Goal: Check status: Check status

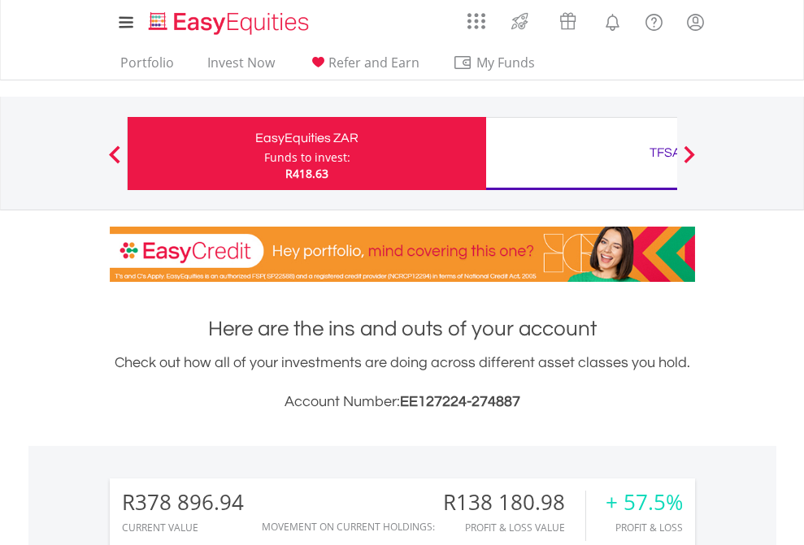
scroll to position [156, 255]
click at [264, 154] on div "Funds to invest:" at bounding box center [307, 158] width 86 height 16
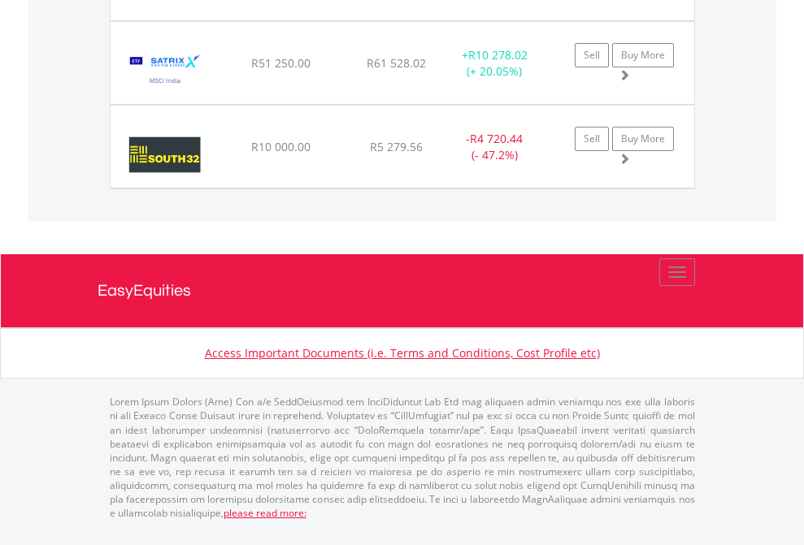
scroll to position [156, 255]
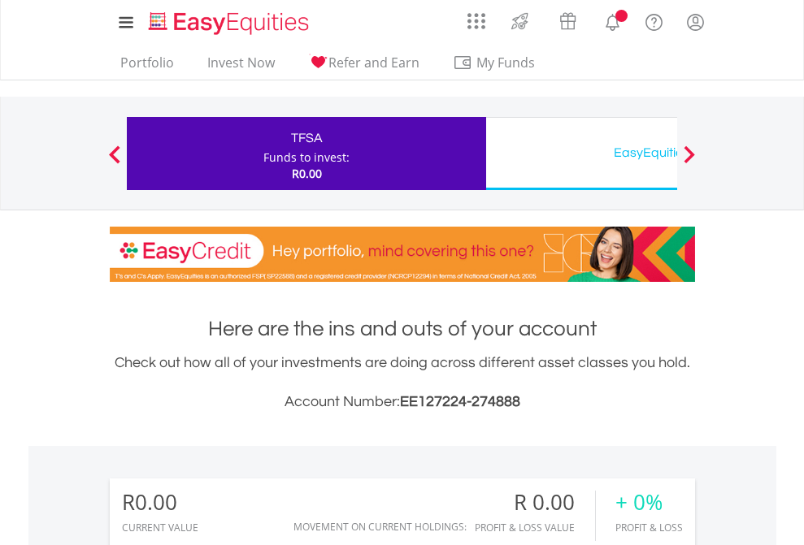
scroll to position [156, 255]
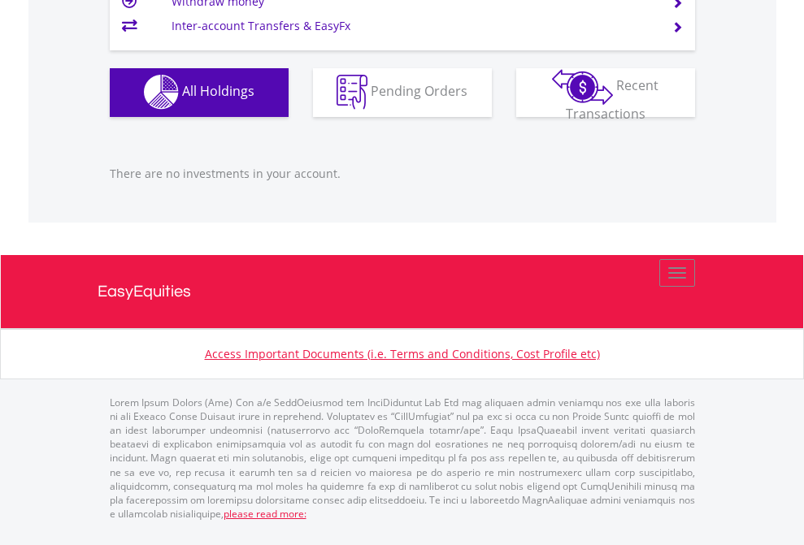
scroll to position [117, 0]
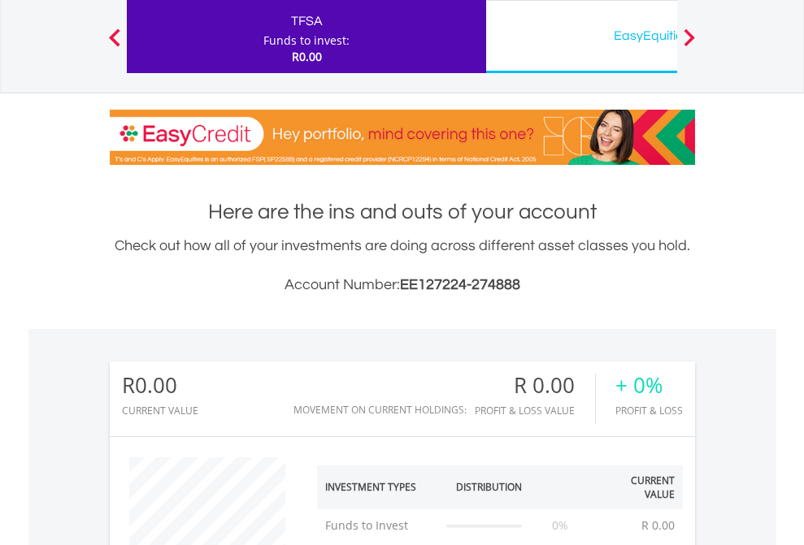
click at [581, 37] on div "EasyEquities USD" at bounding box center [665, 35] width 339 height 23
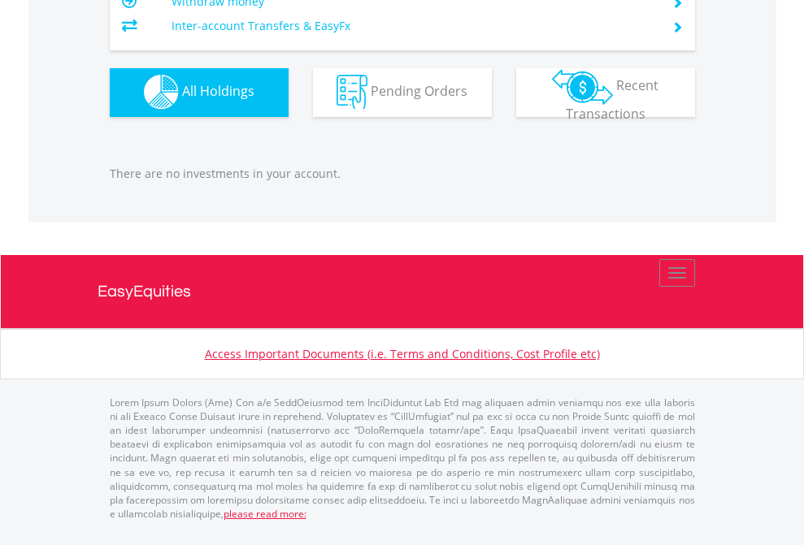
scroll to position [1609, 0]
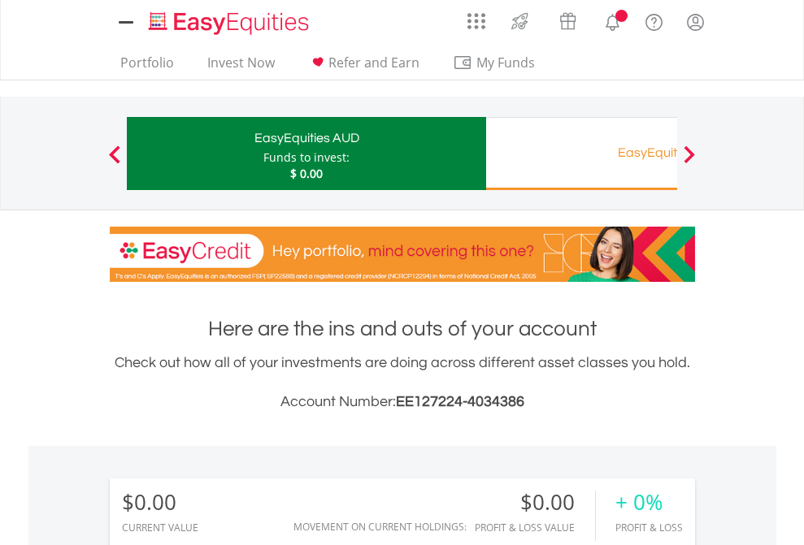
scroll to position [156, 255]
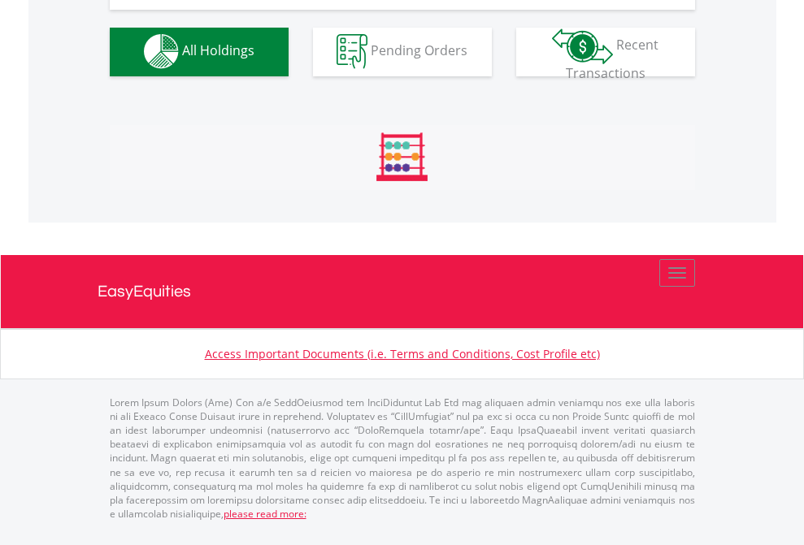
scroll to position [1609, 0]
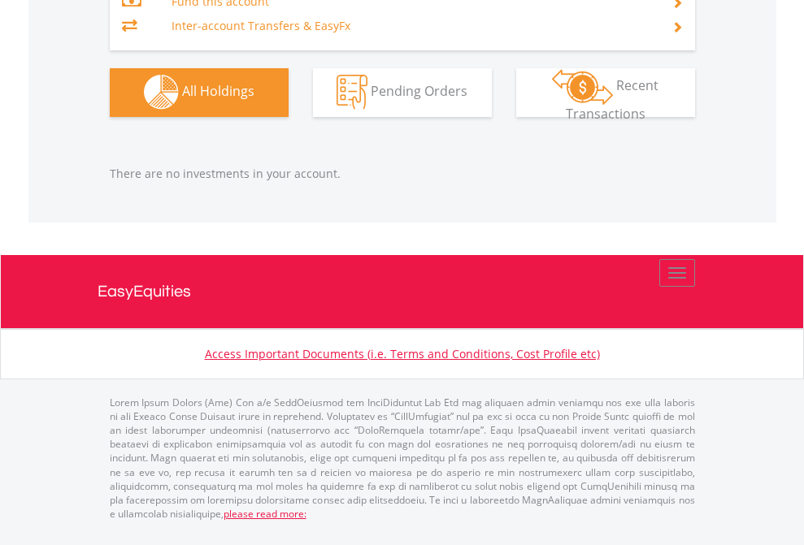
scroll to position [156, 255]
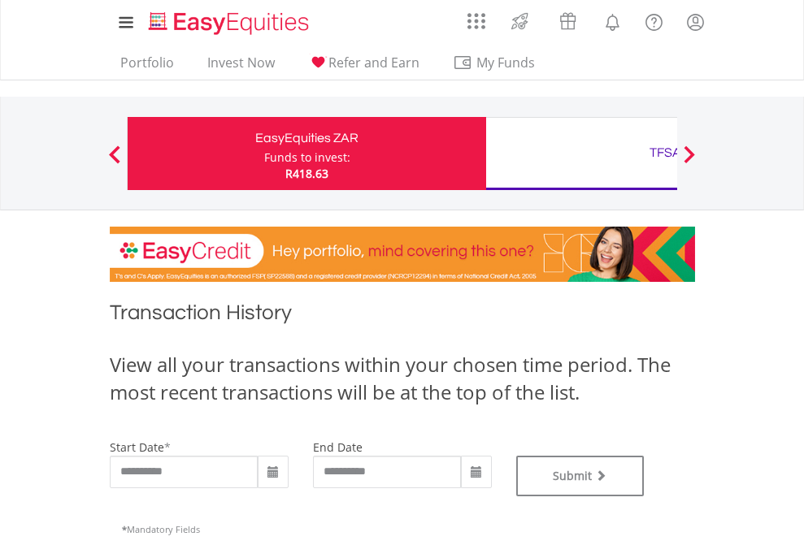
type input "**********"
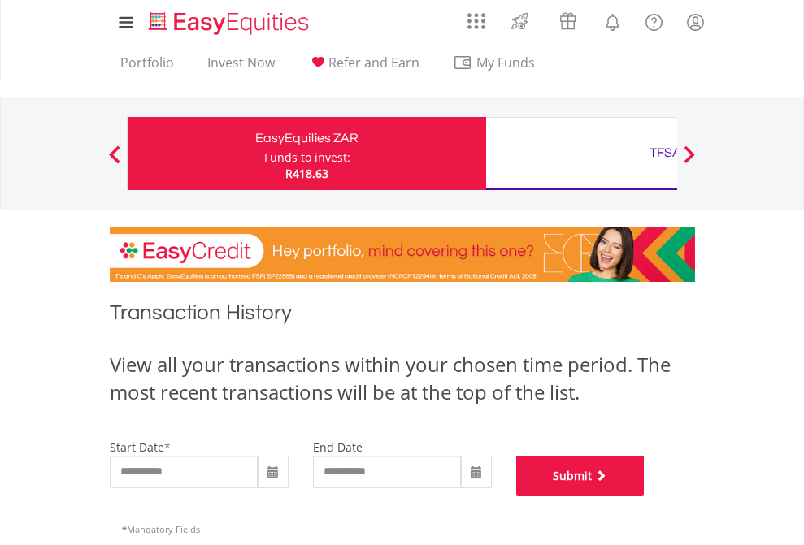
click at [645, 497] on button "Submit" at bounding box center [580, 476] width 128 height 41
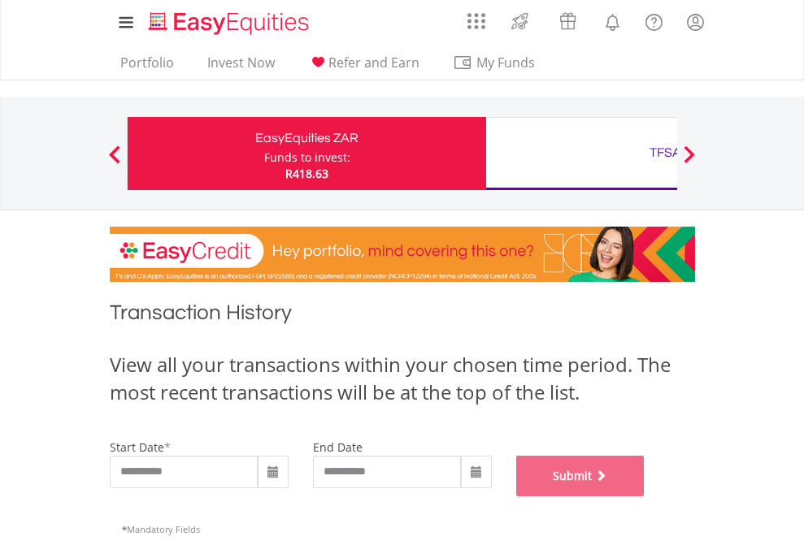
scroll to position [659, 0]
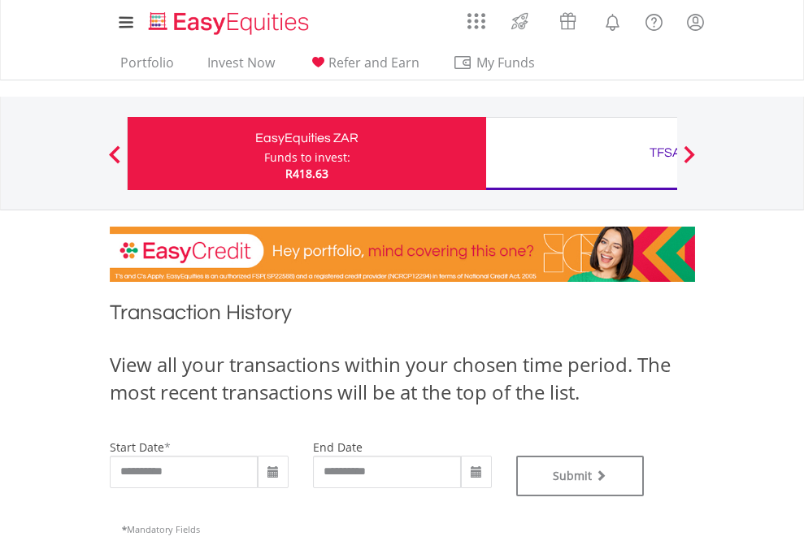
click at [581, 154] on div "TFSA" at bounding box center [665, 152] width 339 height 23
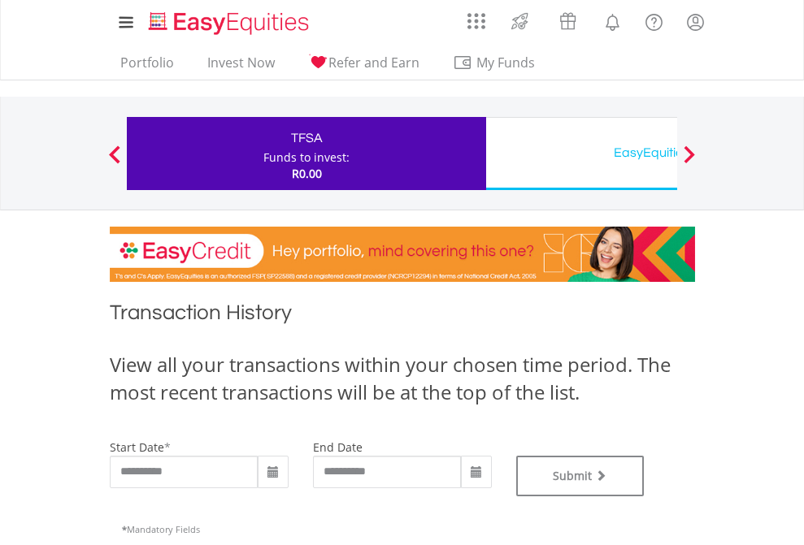
type input "**********"
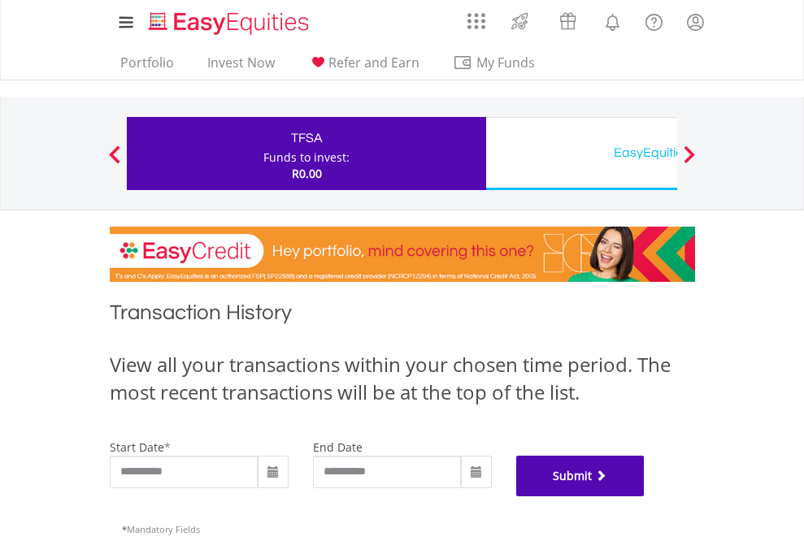
click at [645, 497] on button "Submit" at bounding box center [580, 476] width 128 height 41
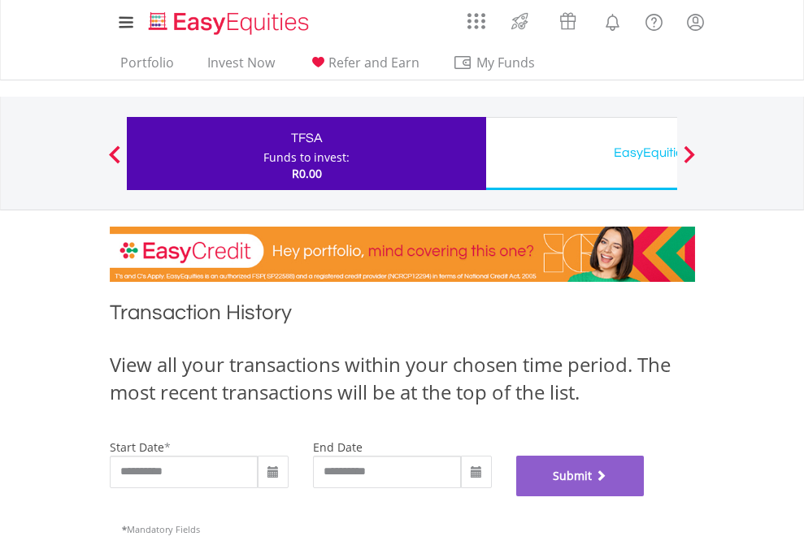
scroll to position [659, 0]
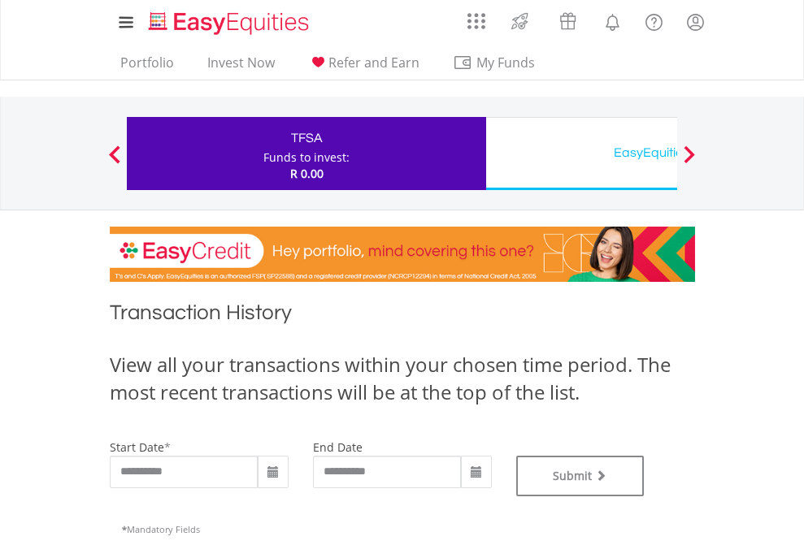
click at [581, 154] on div "EasyEquities USD" at bounding box center [665, 152] width 339 height 23
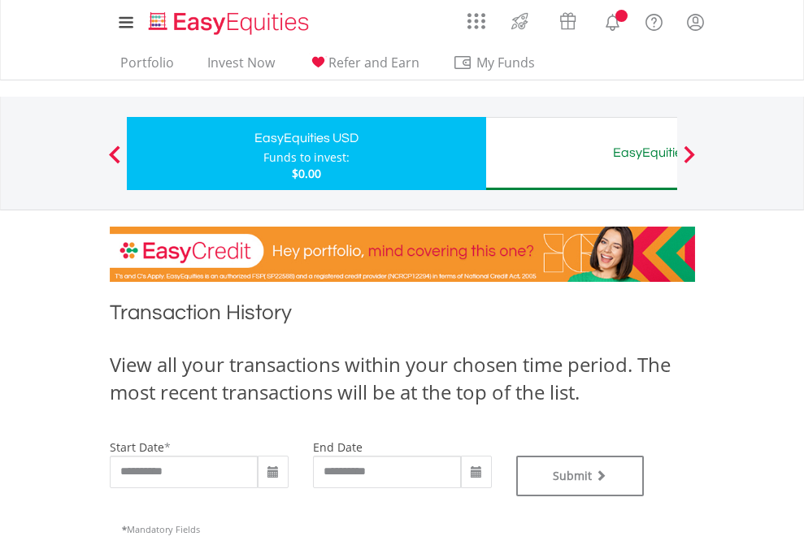
type input "**********"
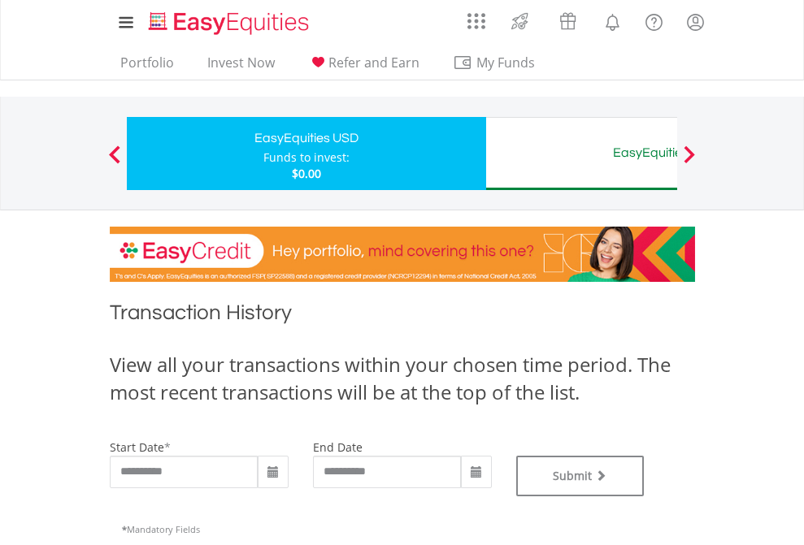
click at [581, 154] on div "EasyEquities AUD" at bounding box center [665, 152] width 339 height 23
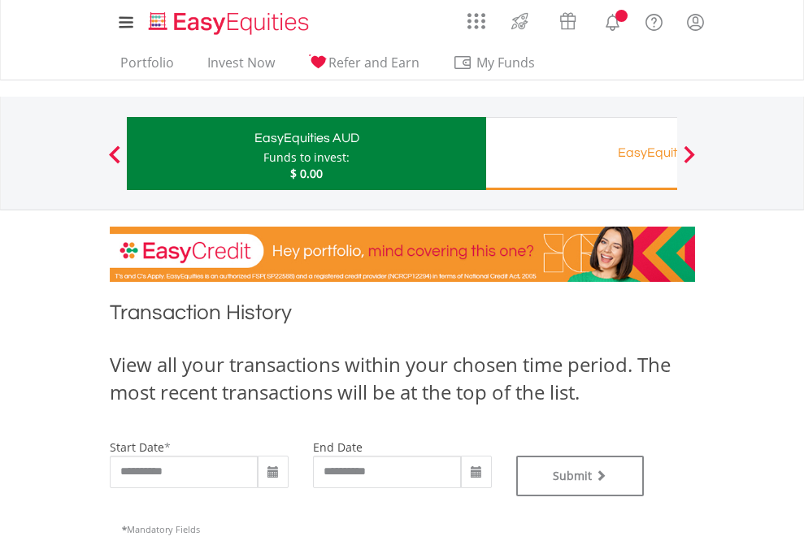
type input "**********"
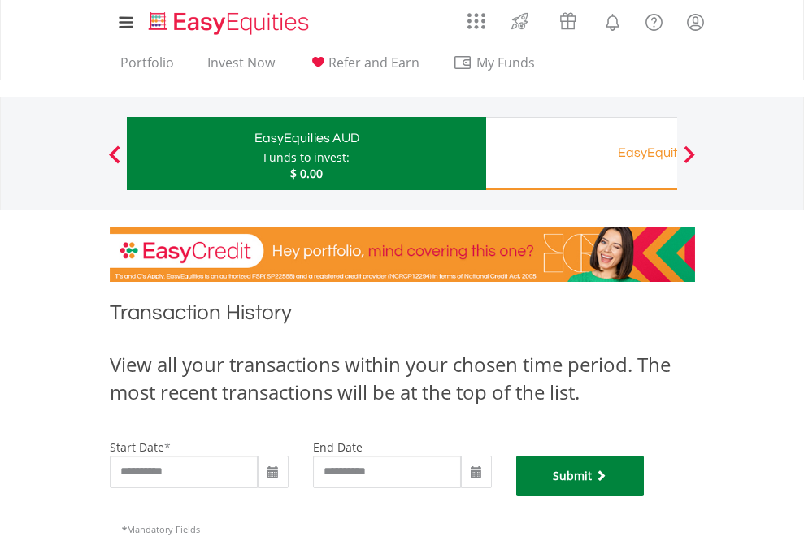
click at [645, 497] on button "Submit" at bounding box center [580, 476] width 128 height 41
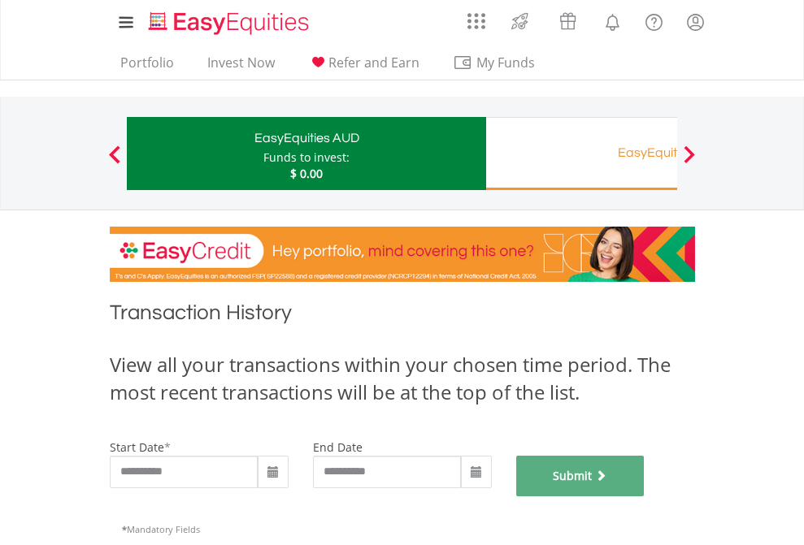
scroll to position [659, 0]
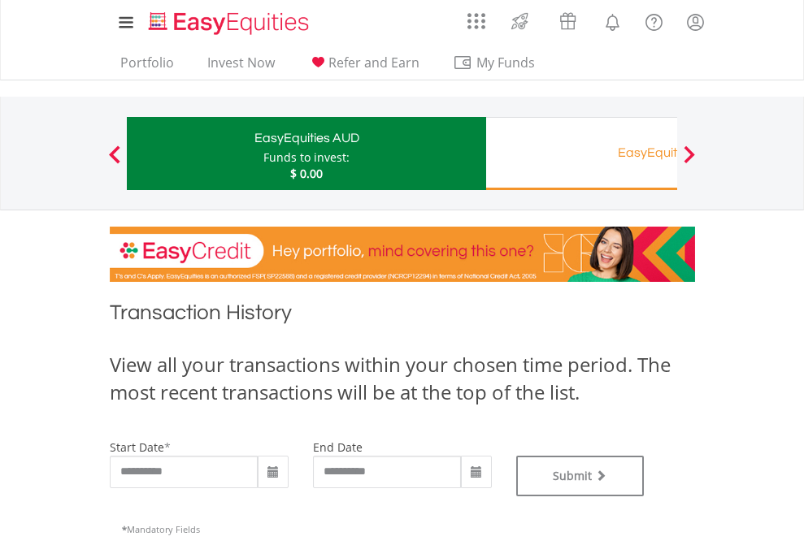
click at [581, 154] on div "EasyEquities RA" at bounding box center [665, 152] width 339 height 23
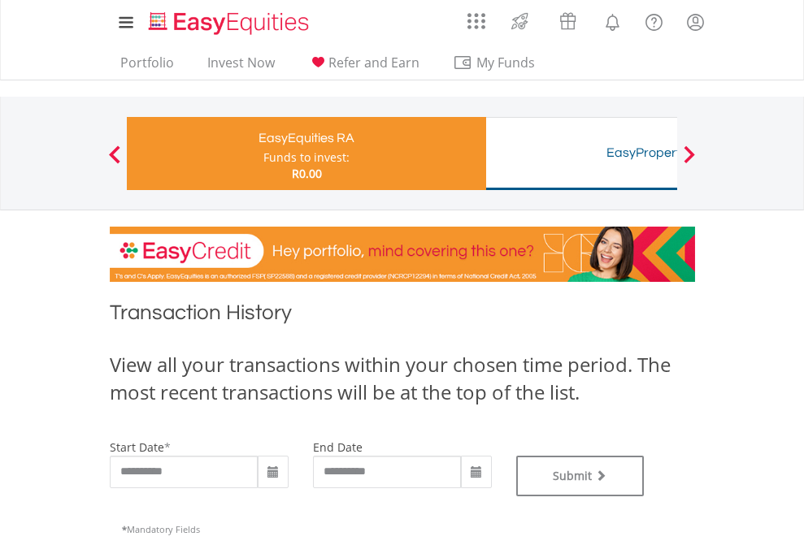
type input "**********"
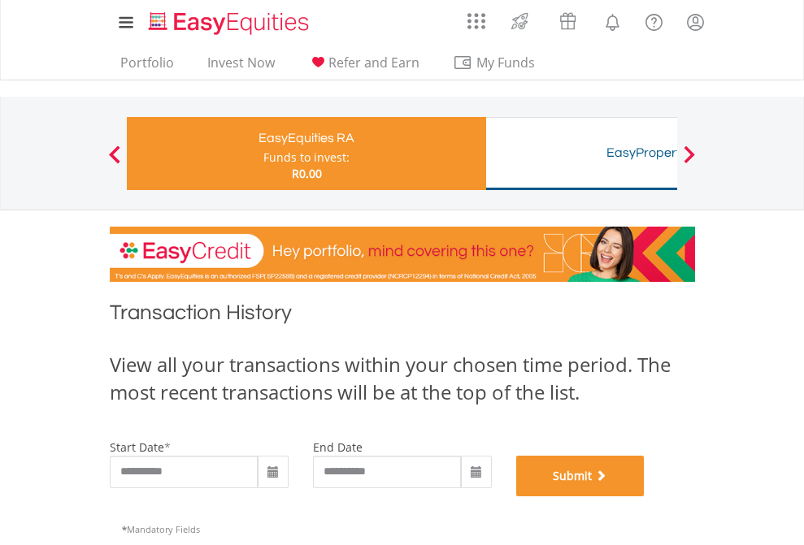
click at [645, 497] on button "Submit" at bounding box center [580, 476] width 128 height 41
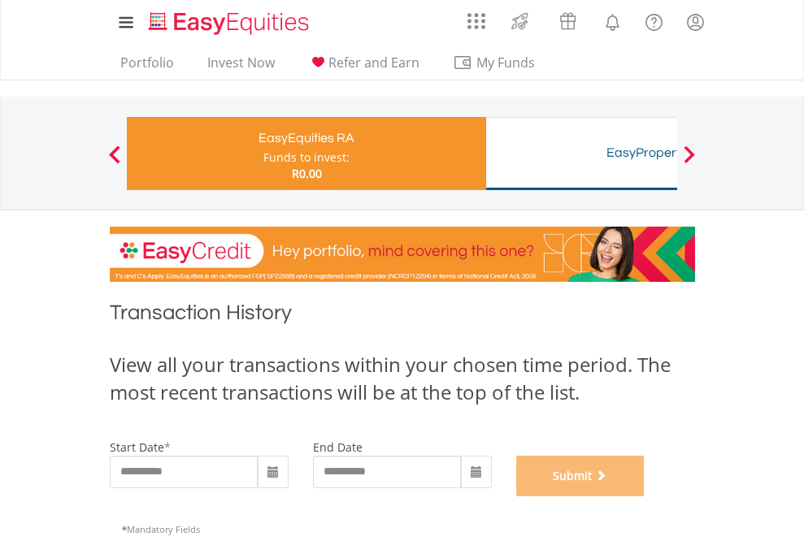
scroll to position [659, 0]
